Goal: Check status: Check status

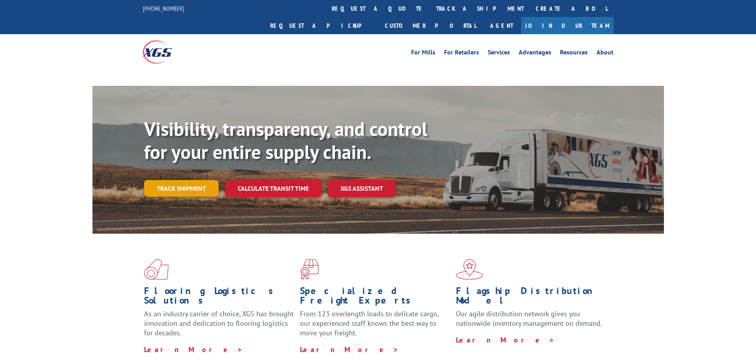
click at [196, 180] on link "Track shipment" at bounding box center [181, 188] width 75 height 17
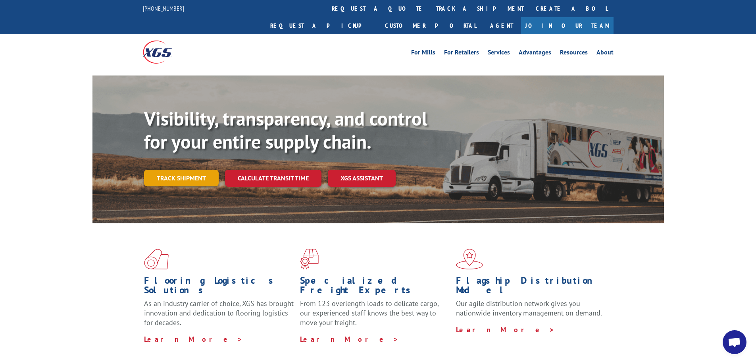
click at [189, 169] on link "Track shipment" at bounding box center [181, 177] width 75 height 17
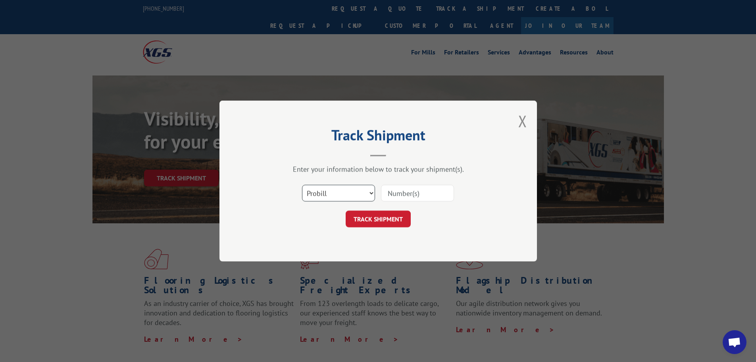
click at [363, 194] on select "Select category... Probill BOL PO" at bounding box center [338, 193] width 73 height 17
select select "bol"
click at [302, 185] on select "Select category... Probill BOL PO" at bounding box center [338, 193] width 73 height 17
click at [427, 194] on input at bounding box center [417, 193] width 73 height 17
paste input "288693"
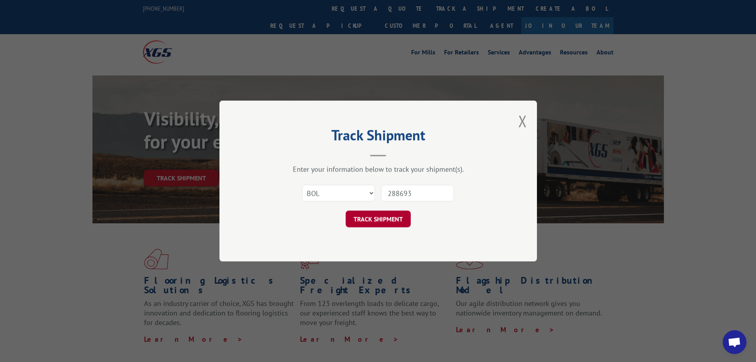
type input "288693"
click at [386, 219] on button "TRACK SHIPMENT" at bounding box center [378, 218] width 65 height 17
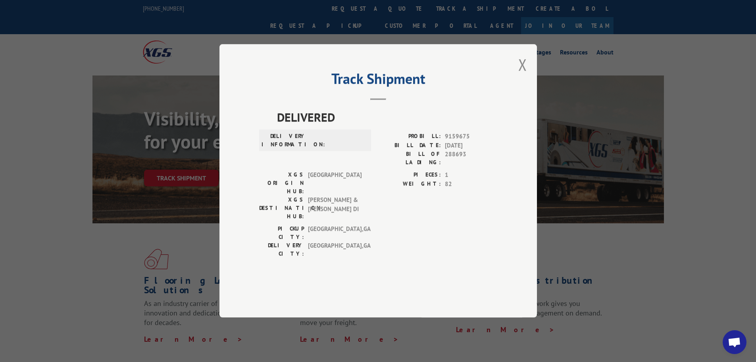
click at [396, 225] on div "[GEOGRAPHIC_DATA]: [GEOGRAPHIC_DATA] , [GEOGRAPHIC_DATA]: [GEOGRAPHIC_DATA] , […" at bounding box center [378, 243] width 238 height 37
click at [525, 75] on button "Close modal" at bounding box center [522, 64] width 9 height 21
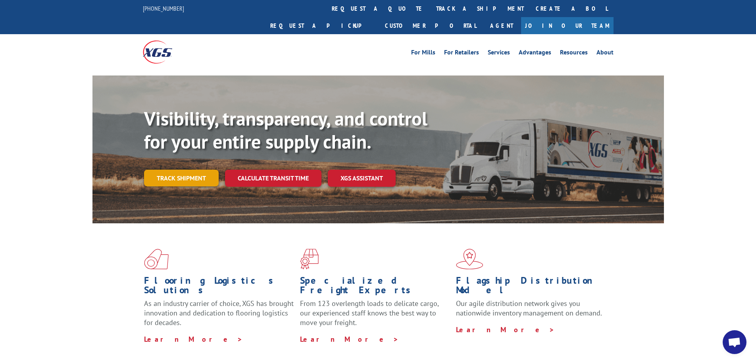
click at [182, 169] on link "Track shipment" at bounding box center [181, 177] width 75 height 17
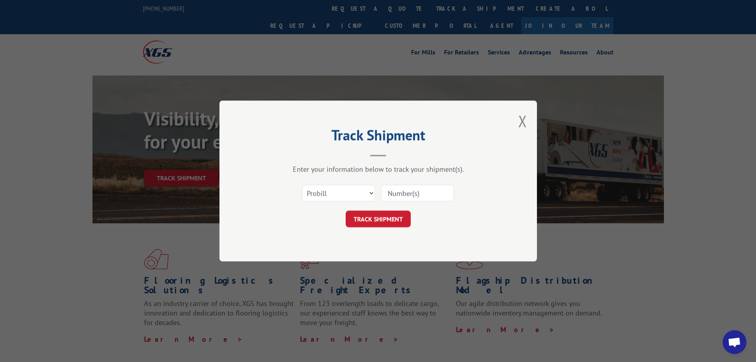
click at [427, 196] on input at bounding box center [417, 193] width 73 height 17
paste input "288693"
type input "288693"
click at [391, 217] on button "TRACK SHIPMENT" at bounding box center [378, 218] width 65 height 17
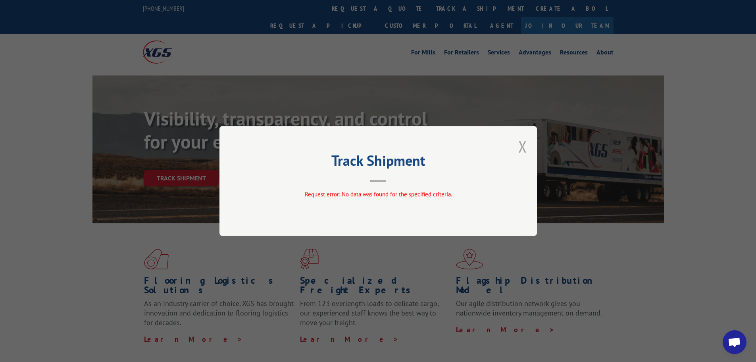
click at [523, 146] on button "Close modal" at bounding box center [522, 146] width 9 height 21
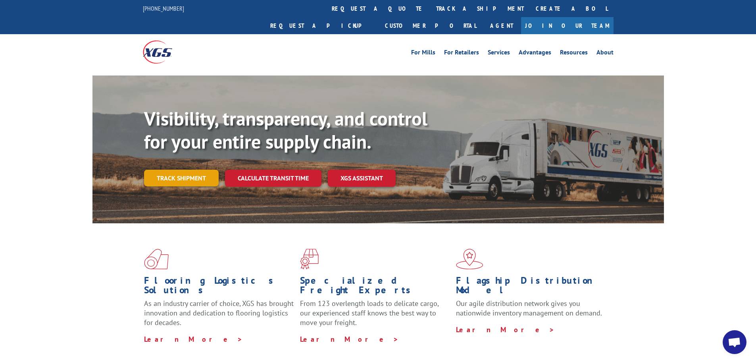
click at [167, 169] on link "Track shipment" at bounding box center [181, 177] width 75 height 17
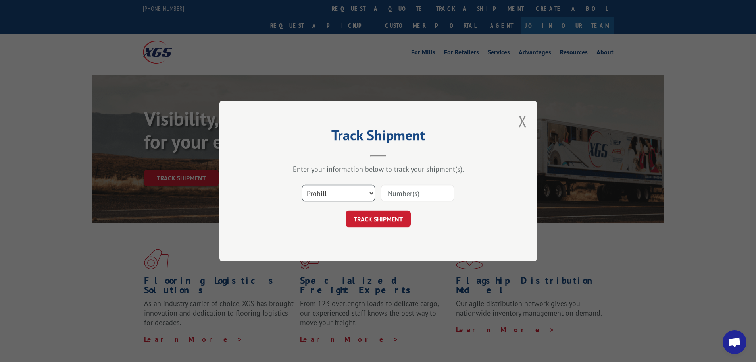
click at [375, 192] on select "Select category... Probill BOL PO" at bounding box center [338, 193] width 73 height 17
select select "bol"
click at [302, 185] on select "Select category... Probill BOL PO" at bounding box center [338, 193] width 73 height 17
click at [430, 195] on input at bounding box center [417, 193] width 73 height 17
paste input "258274"
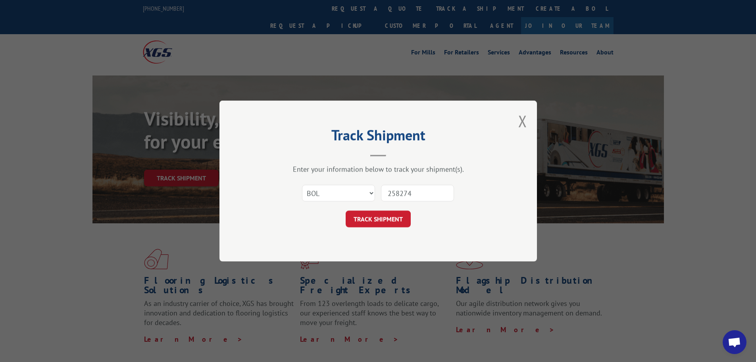
type input "258274"
click at [398, 217] on button "TRACK SHIPMENT" at bounding box center [378, 218] width 65 height 17
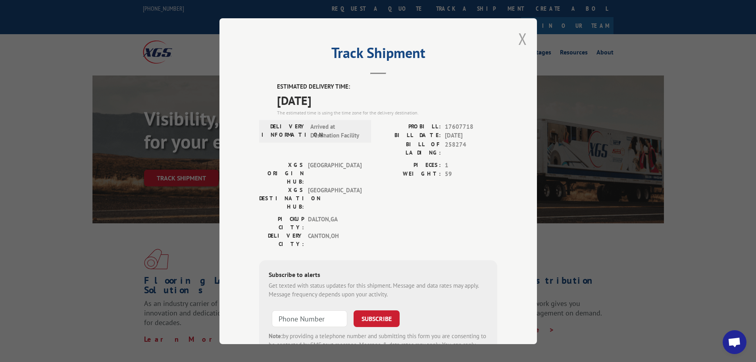
click at [518, 38] on button "Close modal" at bounding box center [522, 38] width 9 height 21
